Goal: Use online tool/utility: Utilize a website feature to perform a specific function

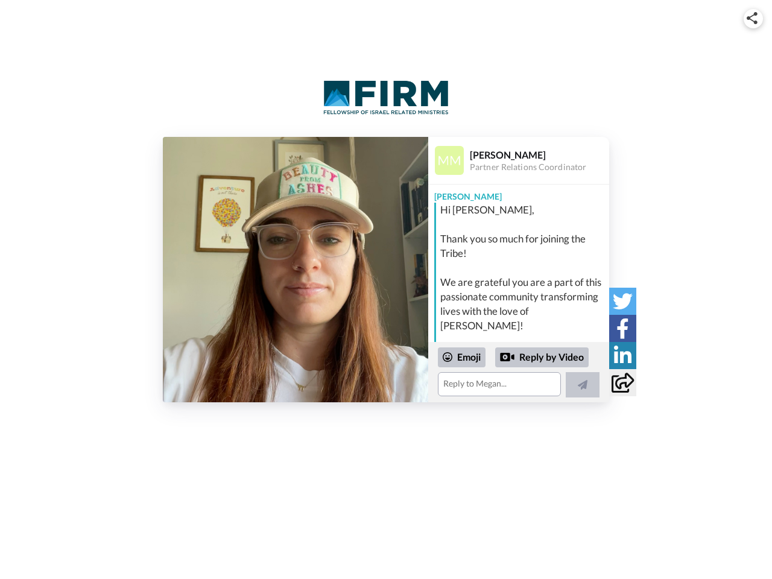
click at [754, 18] on img at bounding box center [752, 18] width 11 height 12
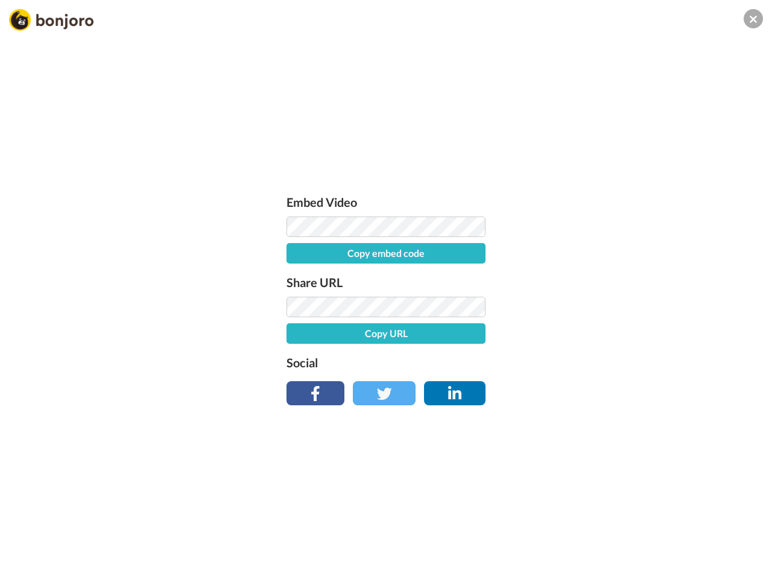
click at [296, 270] on div "Embed Video Copy embed code Share URL Copy URL Social" at bounding box center [386, 297] width 211 height 209
click at [519, 372] on div "Embed Video Copy embed code Share URL Copy URL Social" at bounding box center [386, 354] width 772 height 579
click at [462, 357] on label "Social" at bounding box center [386, 362] width 199 height 19
click at [543, 358] on div "Embed Video Copy embed code Share URL Copy URL Social" at bounding box center [386, 354] width 772 height 579
click at [583, 385] on div "Embed Video Copy embed code Share URL Copy URL Social" at bounding box center [386, 354] width 772 height 579
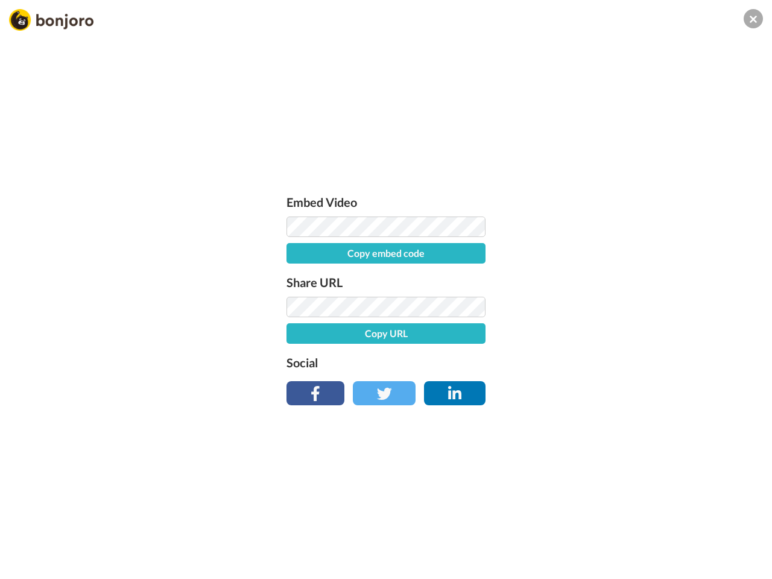
click at [623, 301] on div "Embed Video Copy embed code Share URL Copy URL Social" at bounding box center [386, 354] width 772 height 579
click at [623, 328] on div "Embed Video Copy embed code Share URL Copy URL Social" at bounding box center [386, 354] width 772 height 579
click at [623, 355] on div "Embed Video Copy embed code Share URL Copy URL Social" at bounding box center [386, 354] width 772 height 579
click at [623, 383] on div "Embed Video Copy embed code Share URL Copy URL Social" at bounding box center [386, 354] width 772 height 579
